Goal: Information Seeking & Learning: Learn about a topic

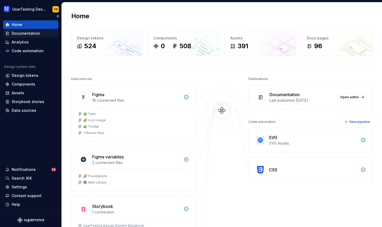
click at [19, 35] on div "Documentation" at bounding box center [26, 33] width 28 height 5
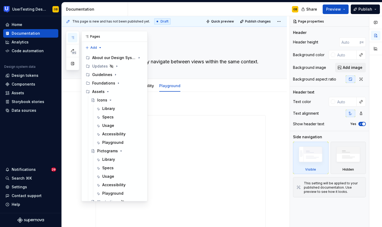
click at [74, 36] on icon "button" at bounding box center [73, 38] width 4 height 4
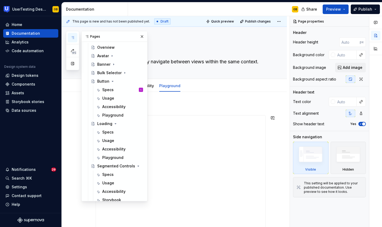
scroll to position [153, 0]
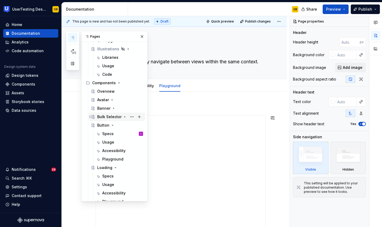
click at [108, 117] on div "Bulk Selector" at bounding box center [109, 116] width 24 height 5
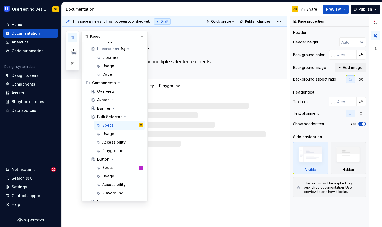
click at [222, 92] on div at bounding box center [174, 119] width 225 height 55
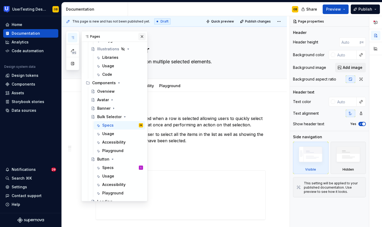
click at [144, 36] on button "button" at bounding box center [141, 36] width 7 height 7
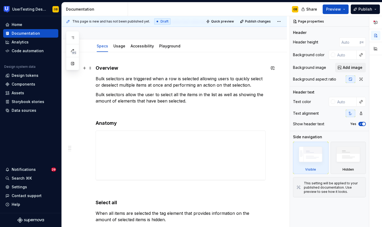
scroll to position [65, 0]
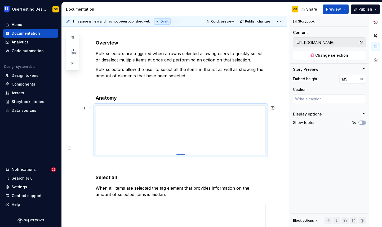
type textarea "*"
type input "184"
type textarea "*"
type input "185"
type textarea "*"
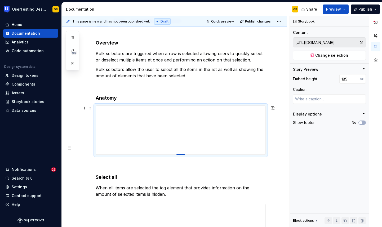
type input "186"
type textarea "*"
type input "187"
type textarea "*"
type input "188"
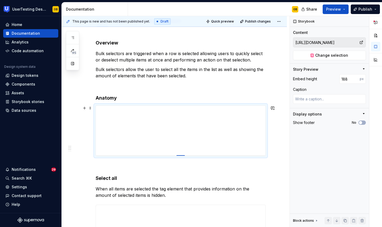
type textarea "*"
type input "189"
type textarea "*"
type input "190"
type textarea "*"
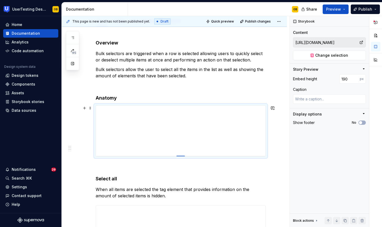
type input "191"
type textarea "*"
type input "192"
type textarea "*"
type input "193"
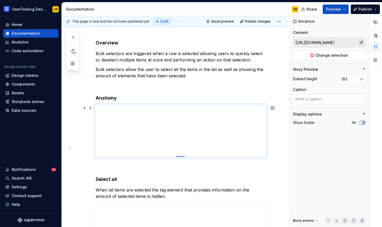
type textarea "*"
type input "194"
type textarea "*"
type input "195"
type textarea "*"
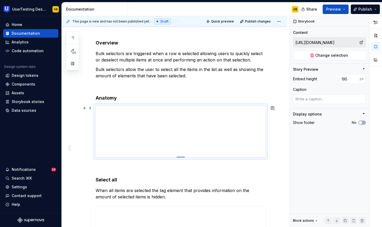
type input "196"
type textarea "*"
type input "197"
type textarea "*"
type input "198"
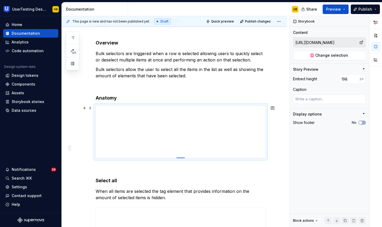
type textarea "*"
type input "199"
type textarea "*"
type input "200"
type textarea "*"
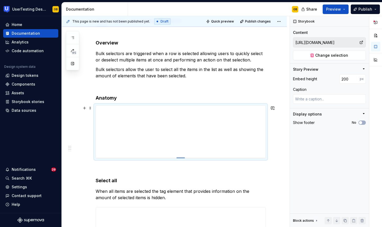
type input "201"
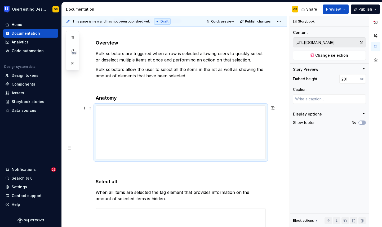
type textarea "*"
type input "200"
type textarea "*"
type input "199"
type textarea "*"
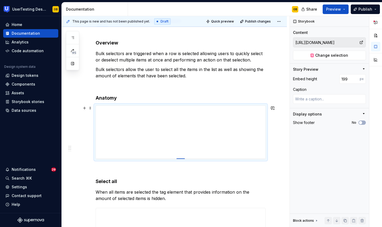
type input "198"
type textarea "*"
type input "197"
type textarea "*"
type input "196"
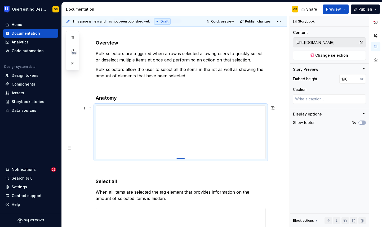
type textarea "*"
type input "195"
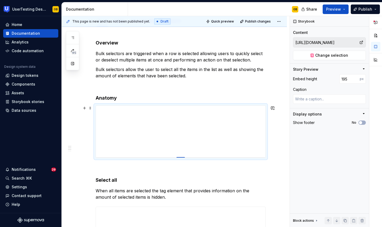
type textarea "*"
type input "194"
type textarea "*"
type input "193"
click at [181, 157] on div at bounding box center [181, 157] width 8 height 1
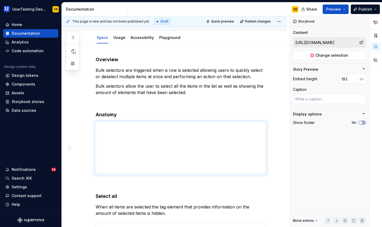
scroll to position [0, 0]
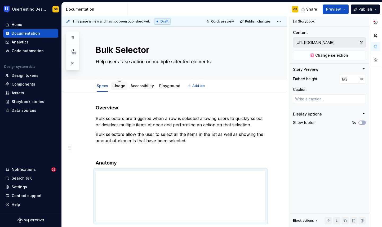
click at [118, 83] on div "Usage" at bounding box center [119, 85] width 12 height 5
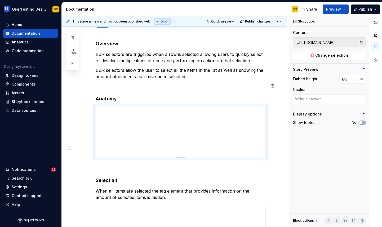
scroll to position [66, 0]
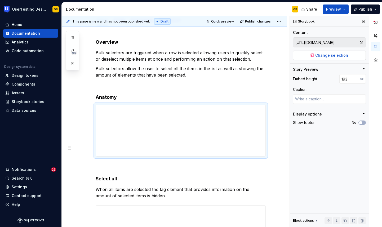
click at [338, 56] on span "Change selection" at bounding box center [331, 55] width 33 height 5
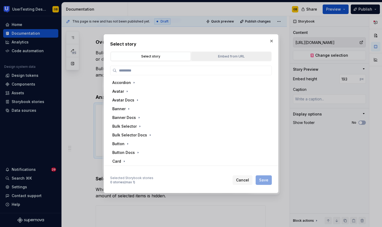
click at [222, 55] on div "Embed from URL" at bounding box center [231, 56] width 76 height 5
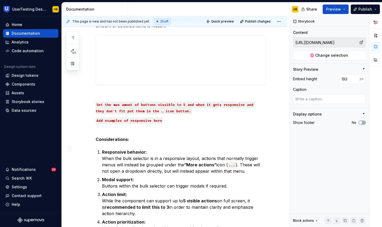
scroll to position [250, 0]
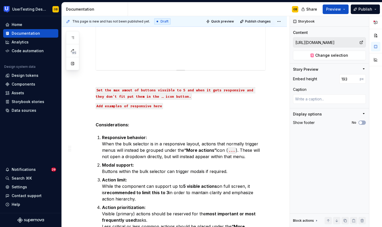
type textarea "*"
type input "[URL][DOMAIN_NAME]"
type input "186"
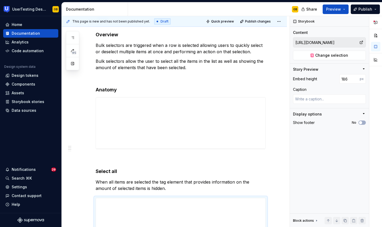
scroll to position [0, 0]
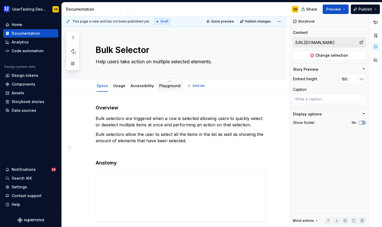
click at [167, 88] on link "Playground" at bounding box center [169, 85] width 21 height 5
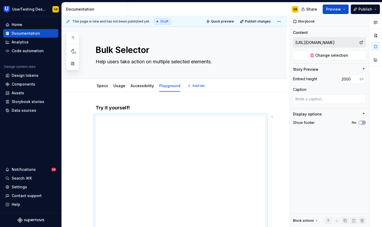
type textarea "*"
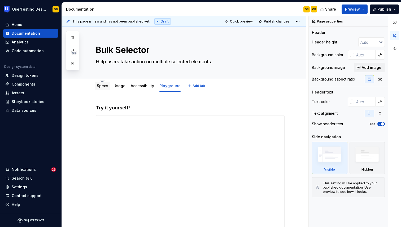
click at [103, 88] on div "Specs" at bounding box center [102, 85] width 11 height 5
click at [103, 87] on link "Specs" at bounding box center [102, 85] width 11 height 5
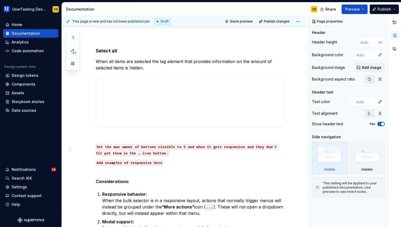
scroll to position [195, 0]
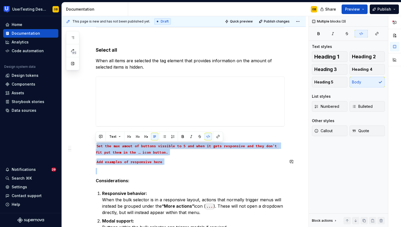
drag, startPoint x: 97, startPoint y: 145, endPoint x: 167, endPoint y: 165, distance: 72.7
click at [167, 165] on div "Overview Bulk selectors are triggered when a row is selected allowing users to …" at bounding box center [190, 120] width 189 height 421
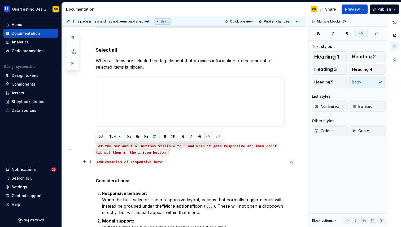
click at [180, 160] on p "Add examples of responsive here" at bounding box center [190, 161] width 189 height 6
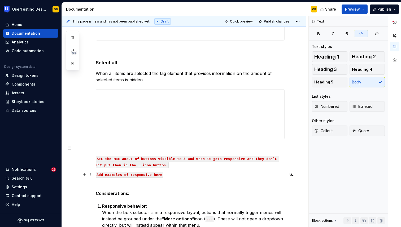
scroll to position [179, 0]
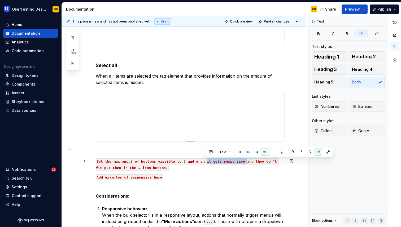
drag, startPoint x: 205, startPoint y: 161, endPoint x: 244, endPoint y: 164, distance: 39.6
click at [245, 164] on code "Set the max amout of buttons vissible to 5 and when it gets responsive and they…" at bounding box center [187, 164] width 183 height 12
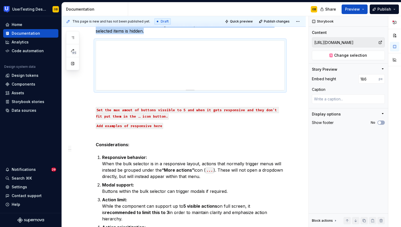
scroll to position [232, 0]
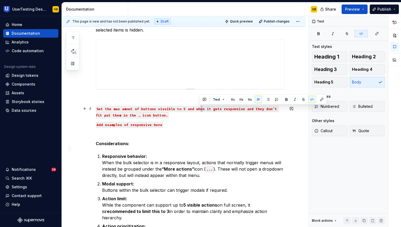
click at [201, 109] on code "Set the max amout of buttons vissible to 5 and when it gets responsive and they…" at bounding box center [187, 112] width 183 height 12
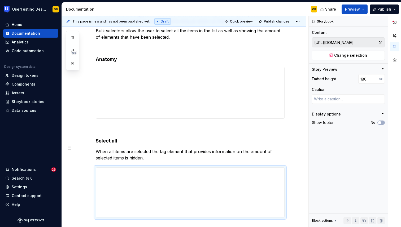
scroll to position [105, 0]
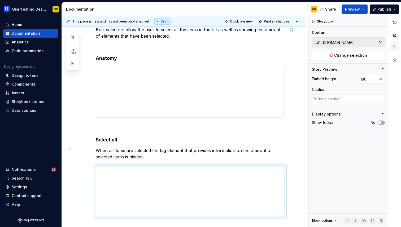
type textarea "*"
